Goal: Task Accomplishment & Management: Manage account settings

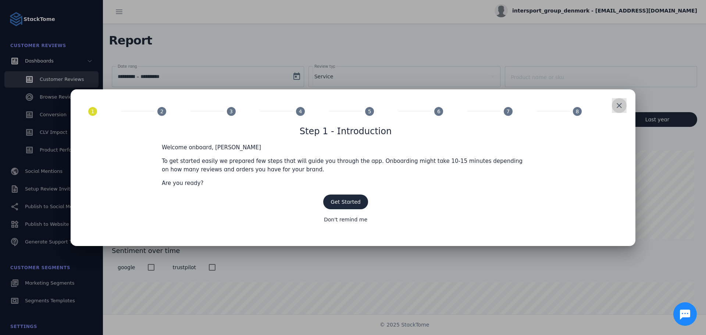
click at [624, 108] on span at bounding box center [619, 106] width 18 height 18
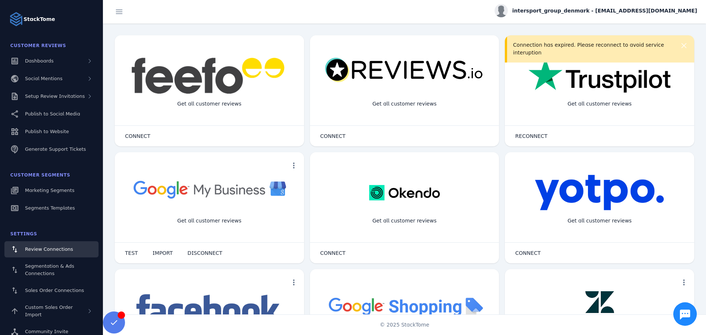
click at [596, 82] on img at bounding box center [599, 75] width 142 height 37
click at [532, 139] on span at bounding box center [531, 136] width 47 height 18
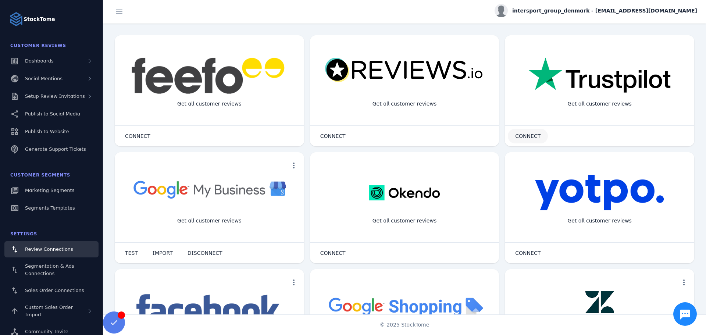
click at [524, 136] on span "CONNECT" at bounding box center [527, 135] width 25 height 5
